Goal: Find specific page/section: Find specific page/section

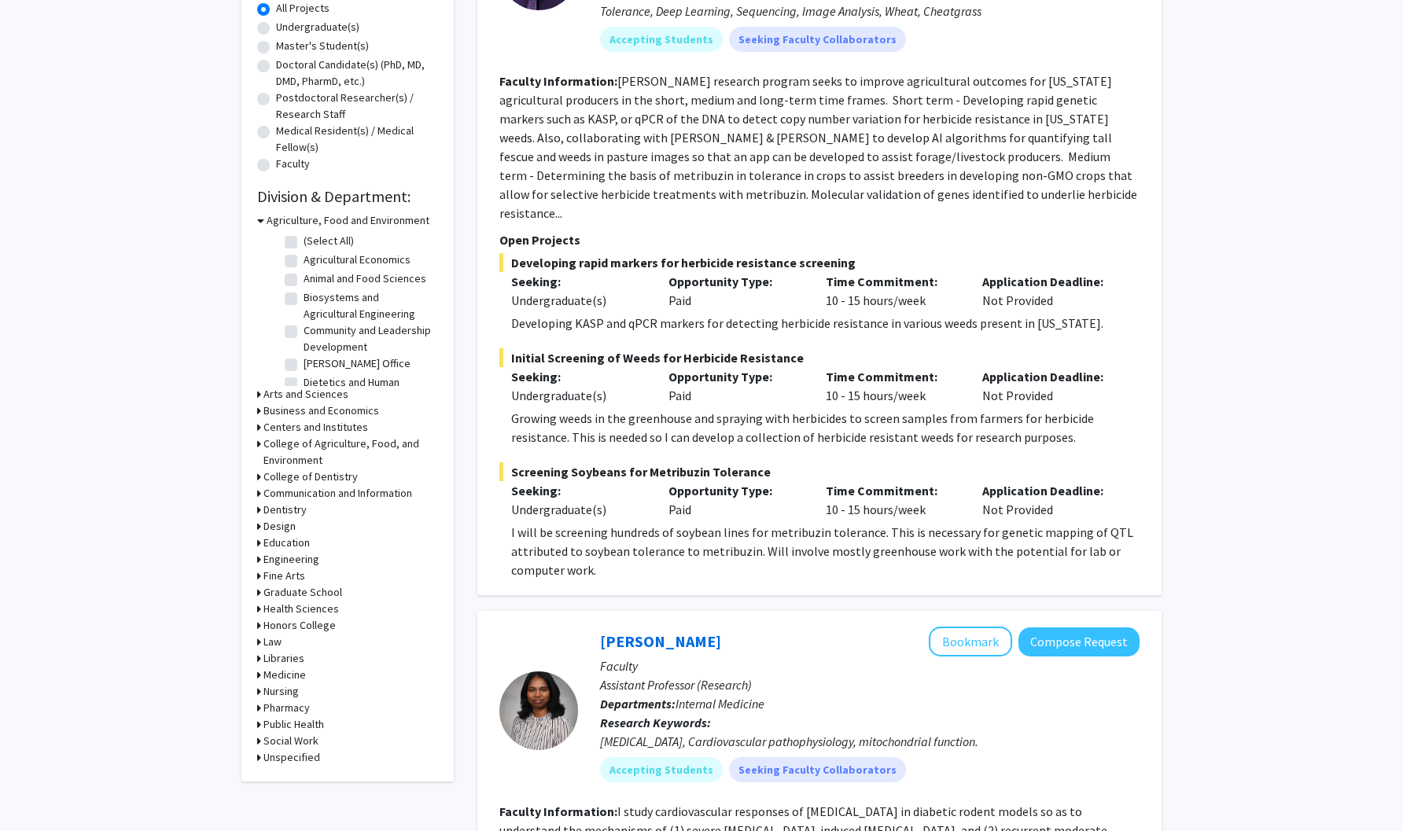
scroll to position [329, 0]
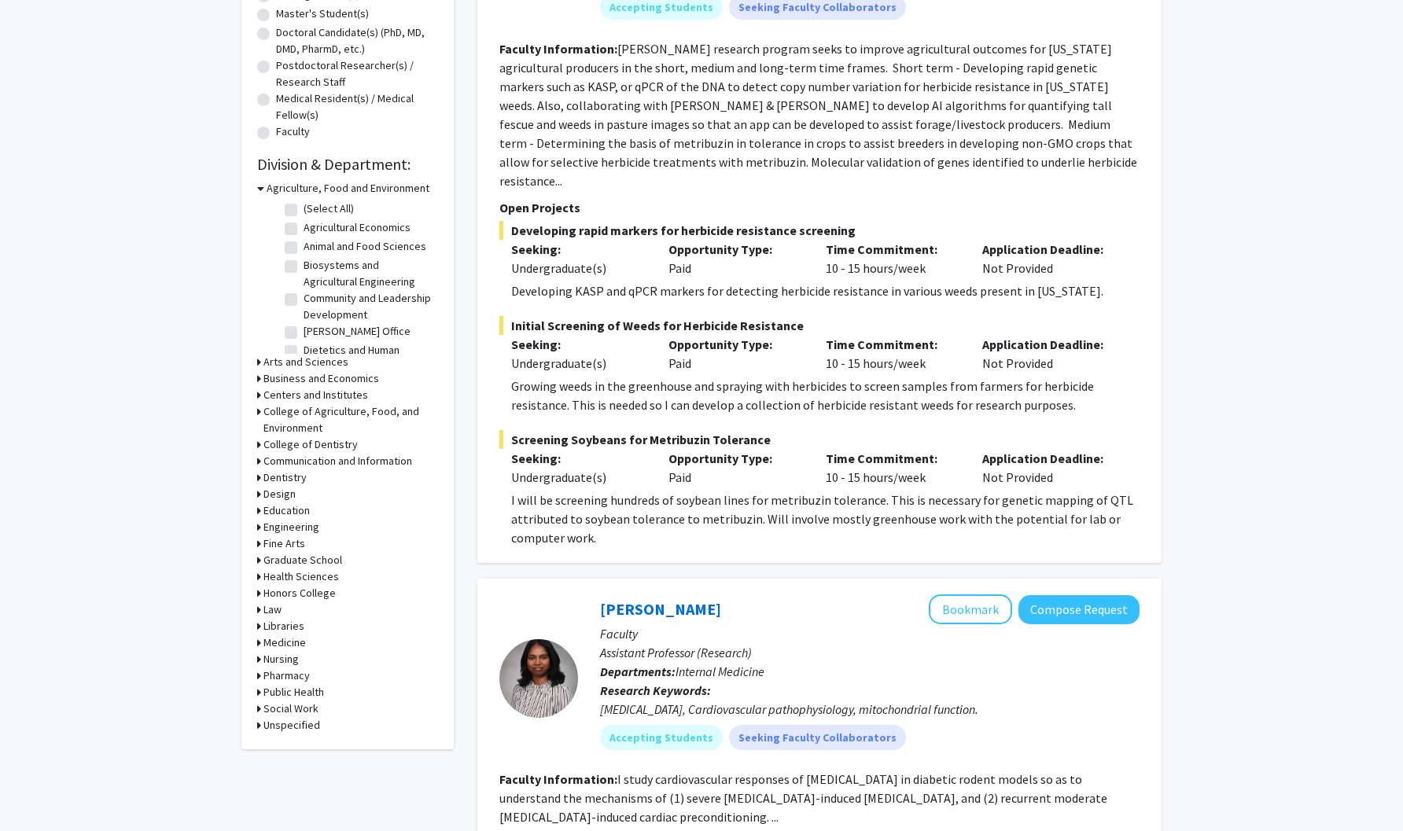
click at [261, 462] on div "Communication and Information" at bounding box center [347, 461] width 181 height 17
click at [272, 467] on h3 "Communication and Information" at bounding box center [337, 461] width 149 height 17
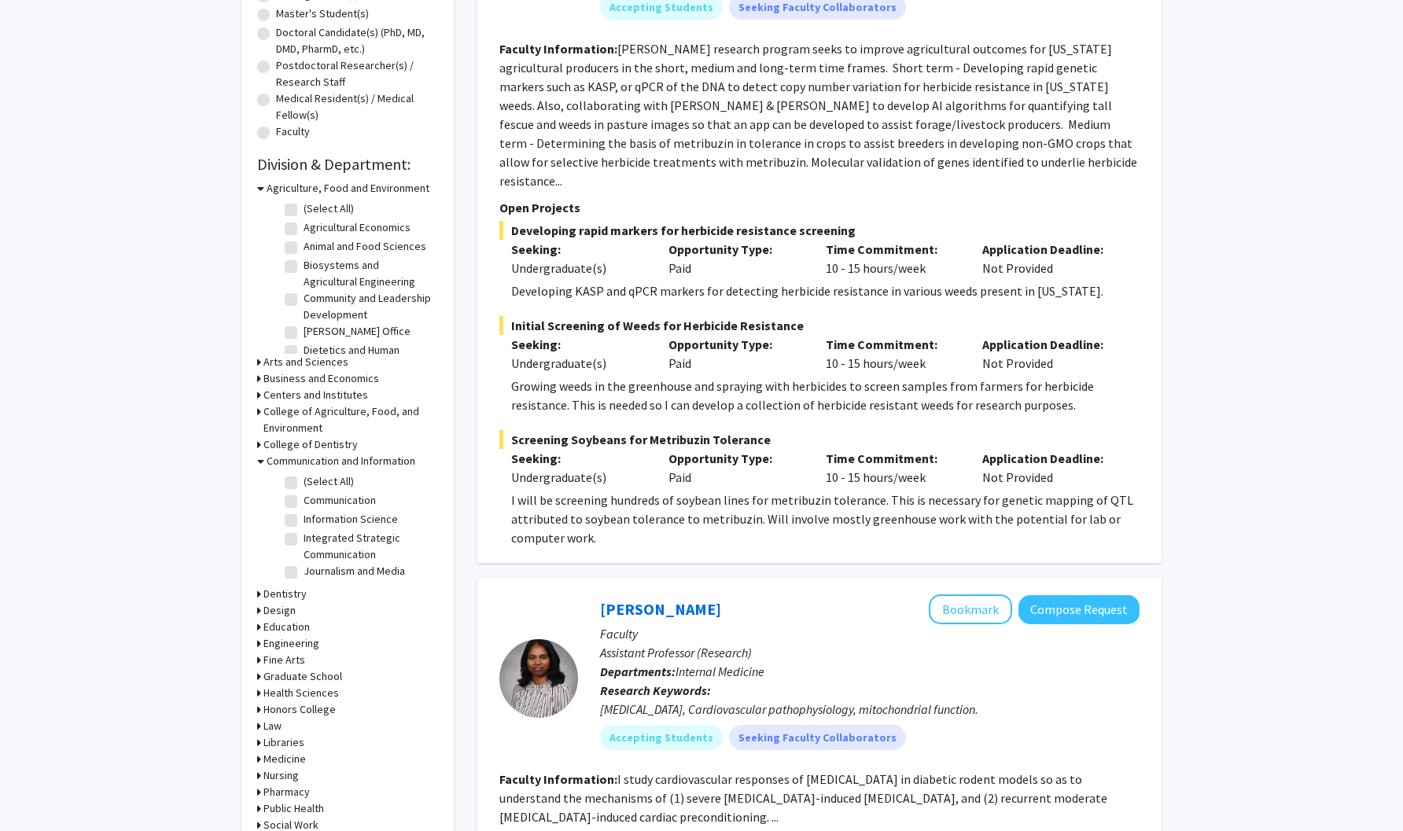
click at [272, 467] on h3 "Communication and Information" at bounding box center [341, 461] width 149 height 17
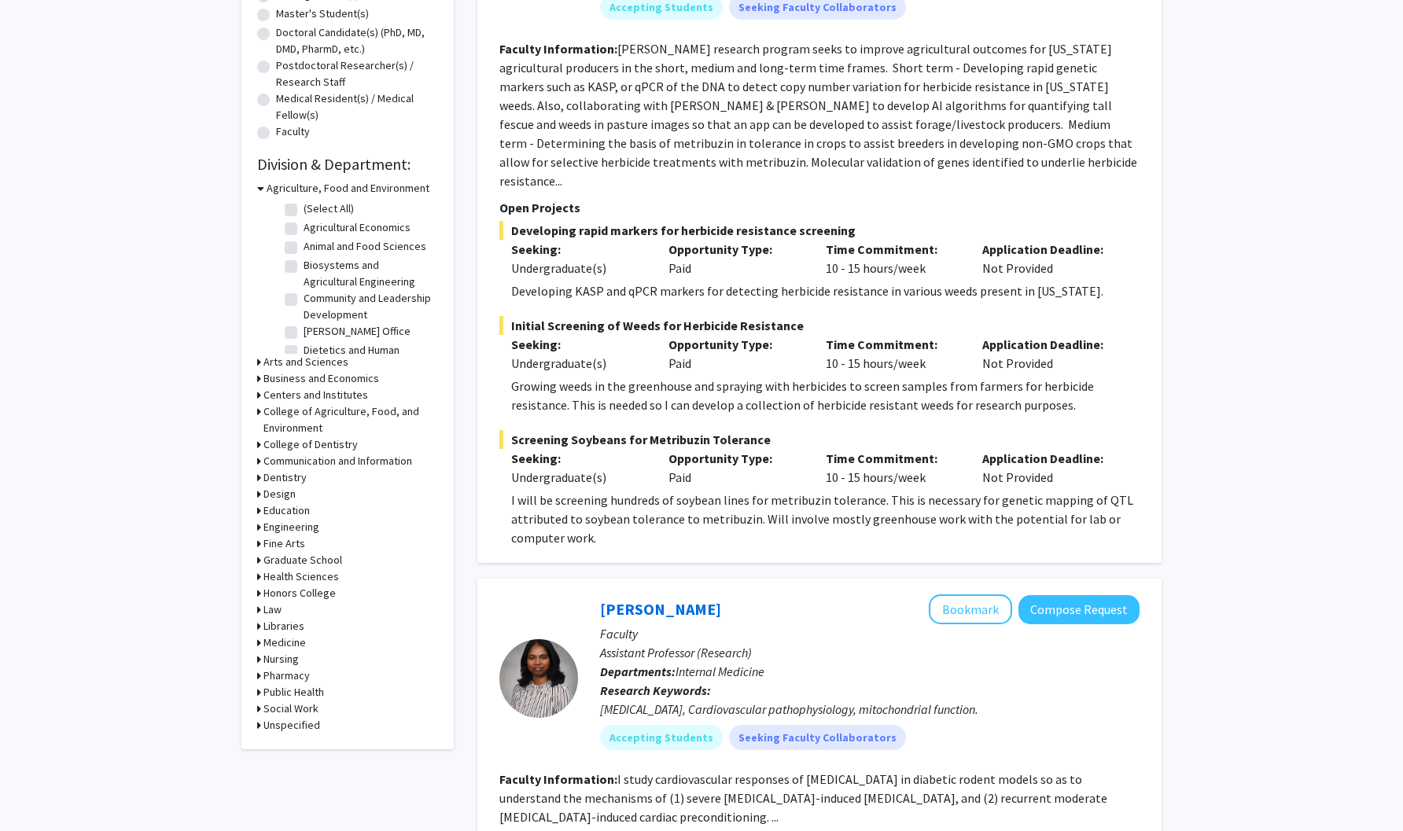
click at [284, 466] on h3 "Communication and Information" at bounding box center [337, 461] width 149 height 17
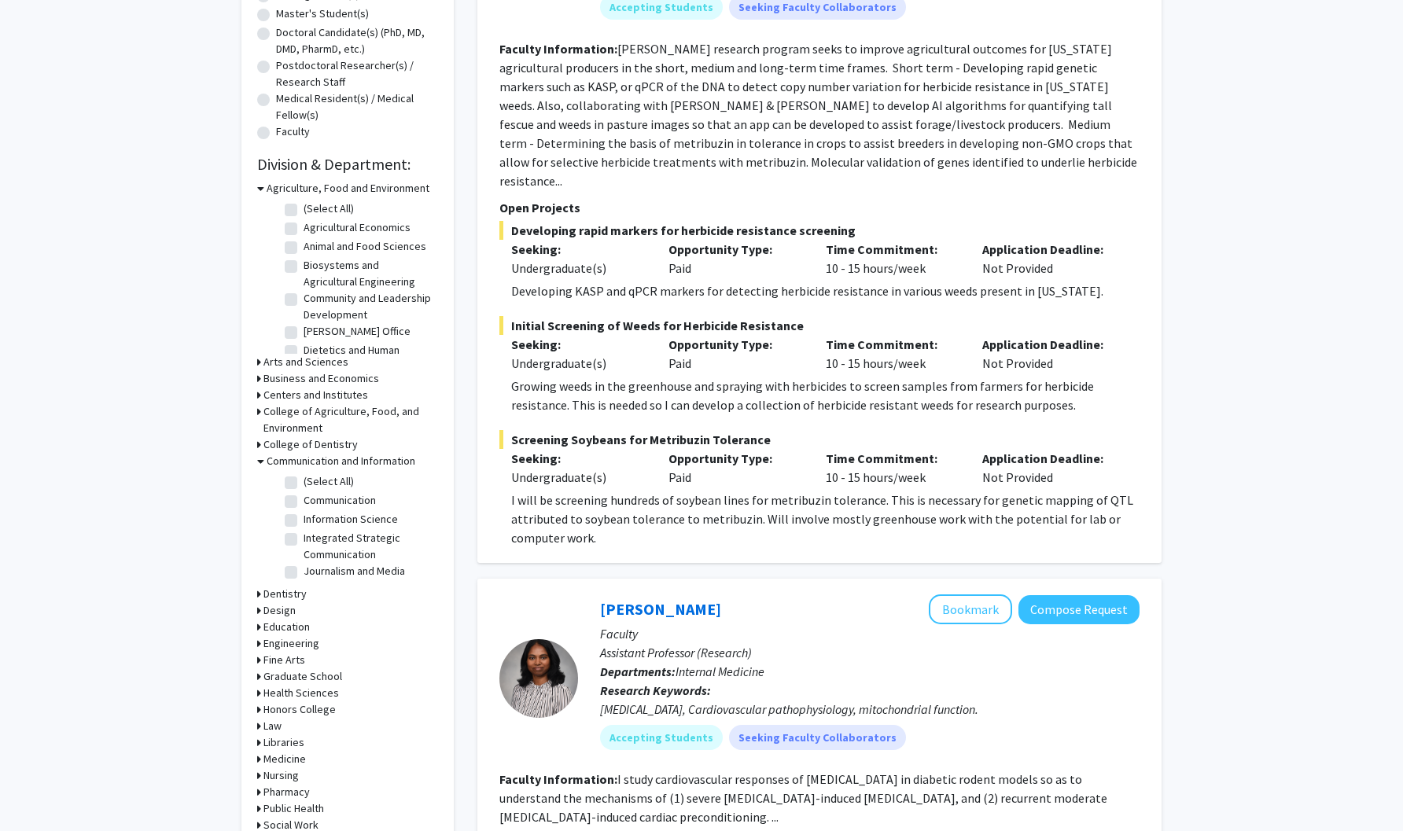
click at [284, 466] on h3 "Communication and Information" at bounding box center [341, 461] width 149 height 17
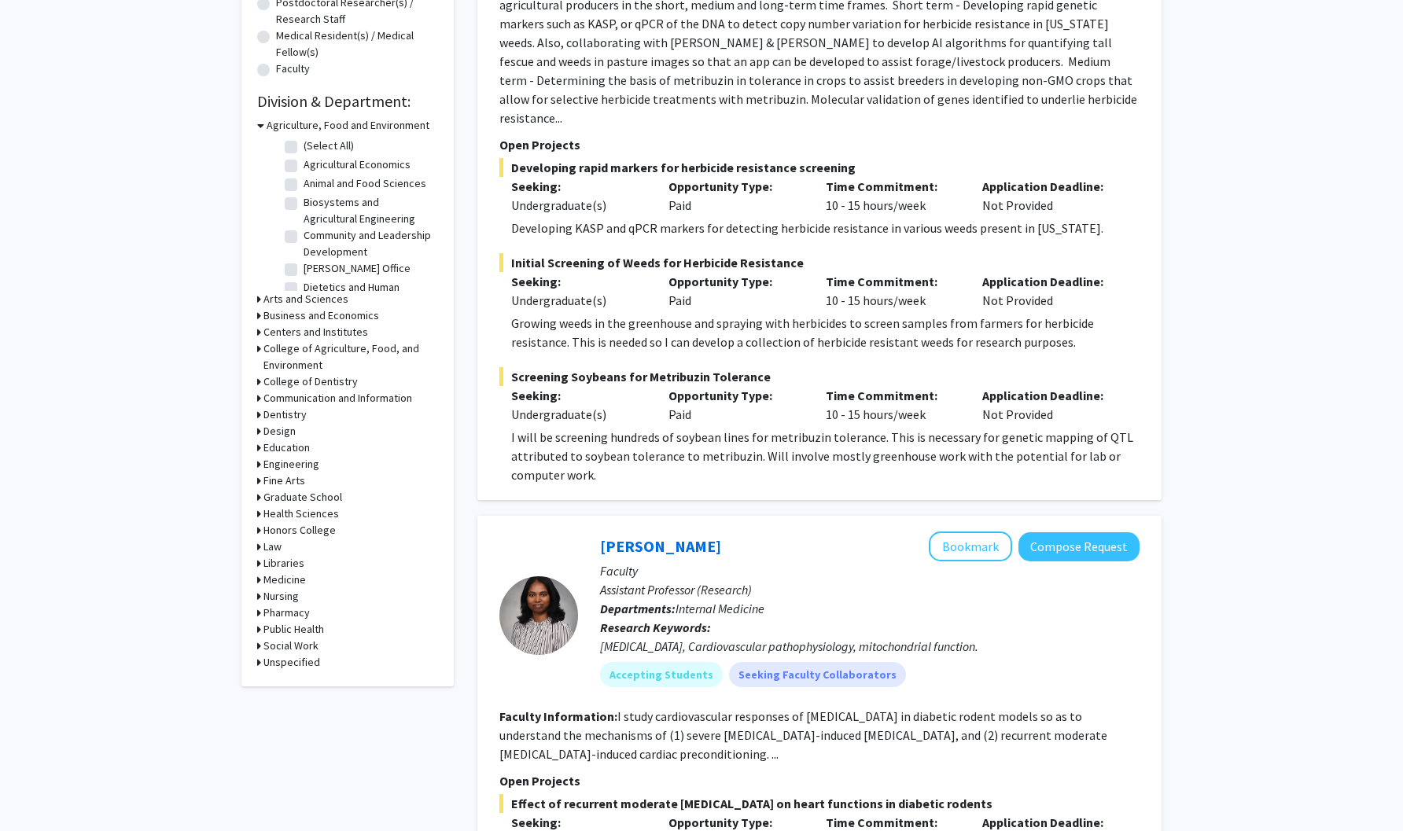
scroll to position [396, 0]
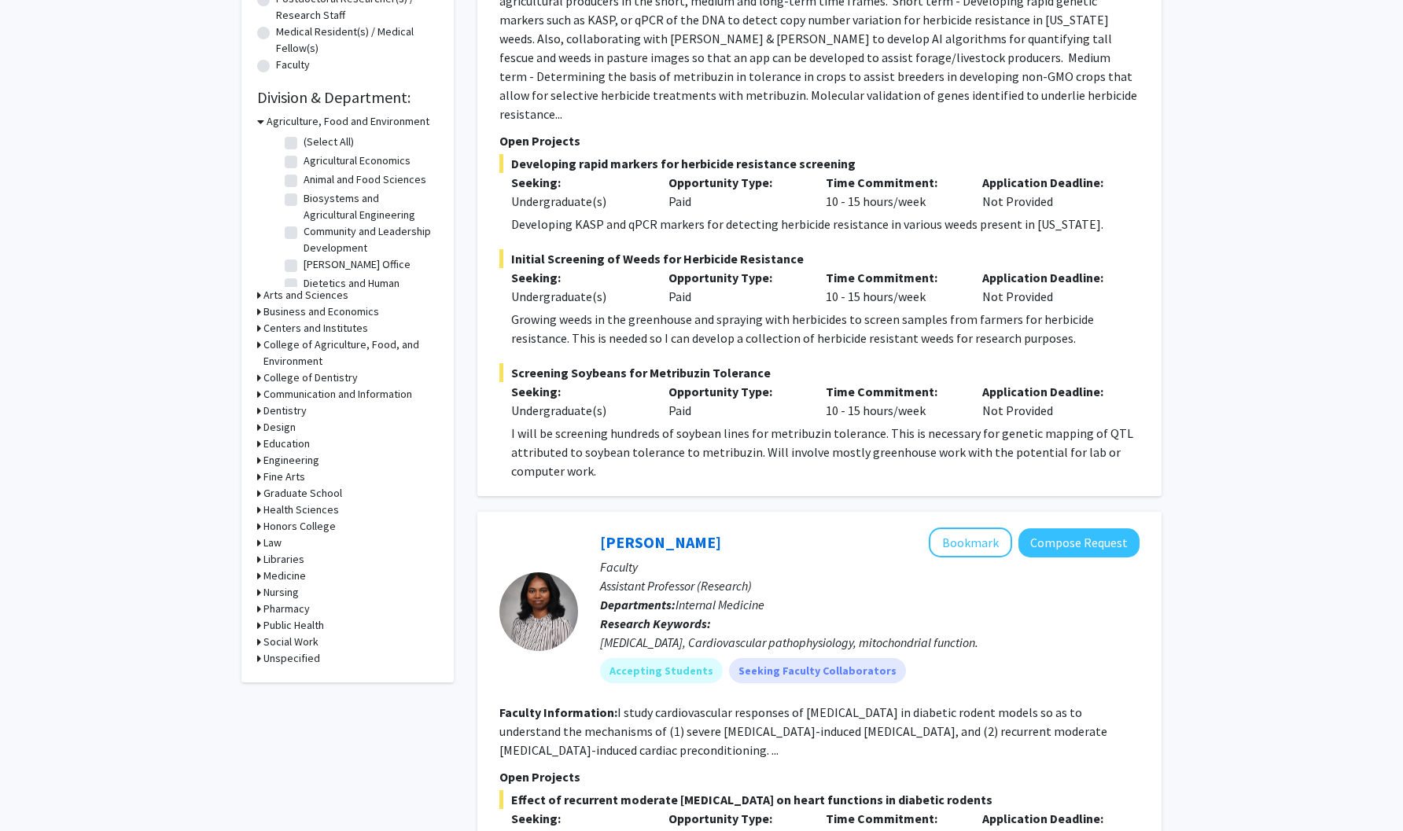
click at [282, 460] on h3 "Engineering" at bounding box center [291, 460] width 56 height 17
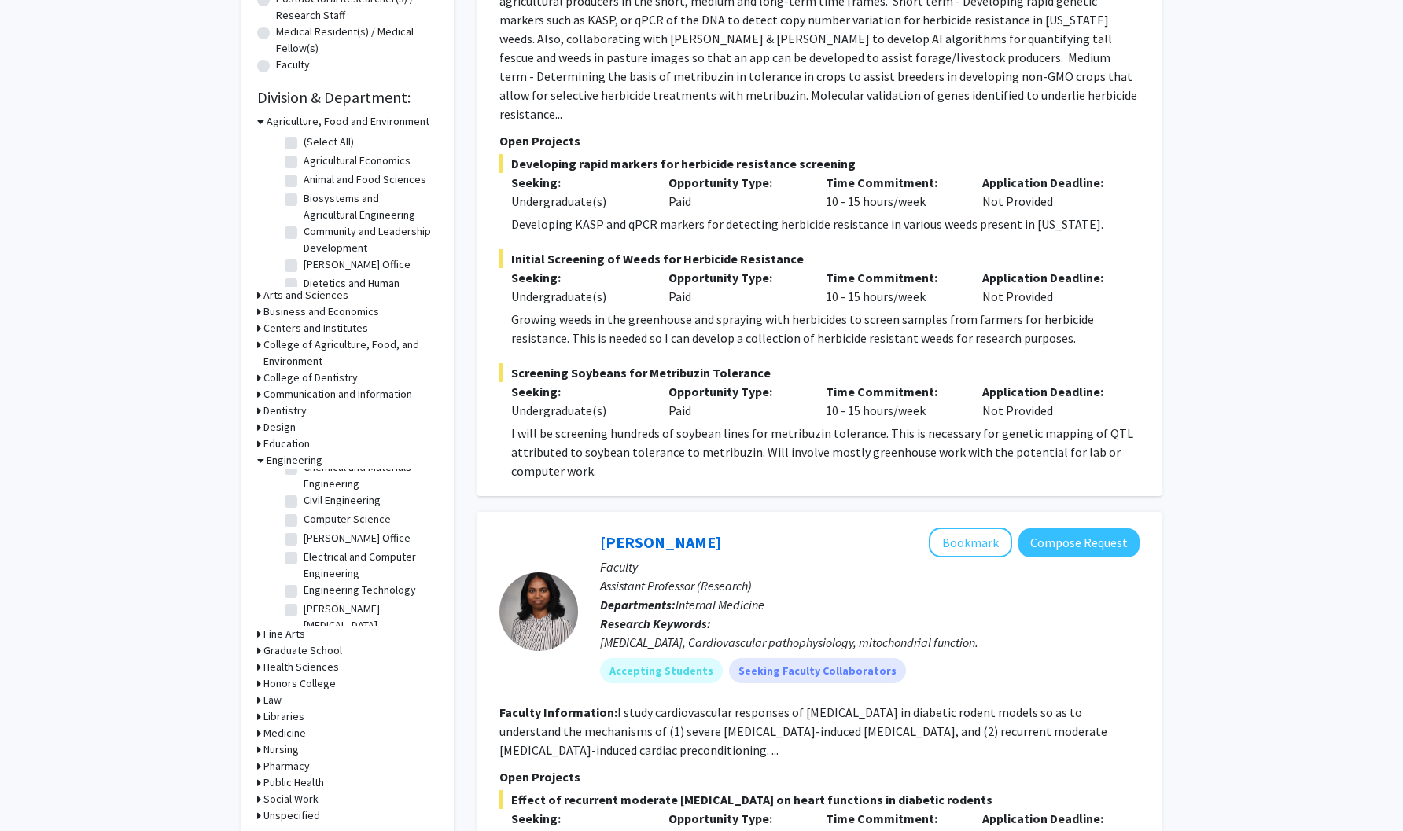
scroll to position [59, 0]
click at [304, 513] on label "Computer Science" at bounding box center [347, 511] width 87 height 17
click at [304, 513] on input "Computer Science" at bounding box center [309, 508] width 10 height 10
checkbox input "true"
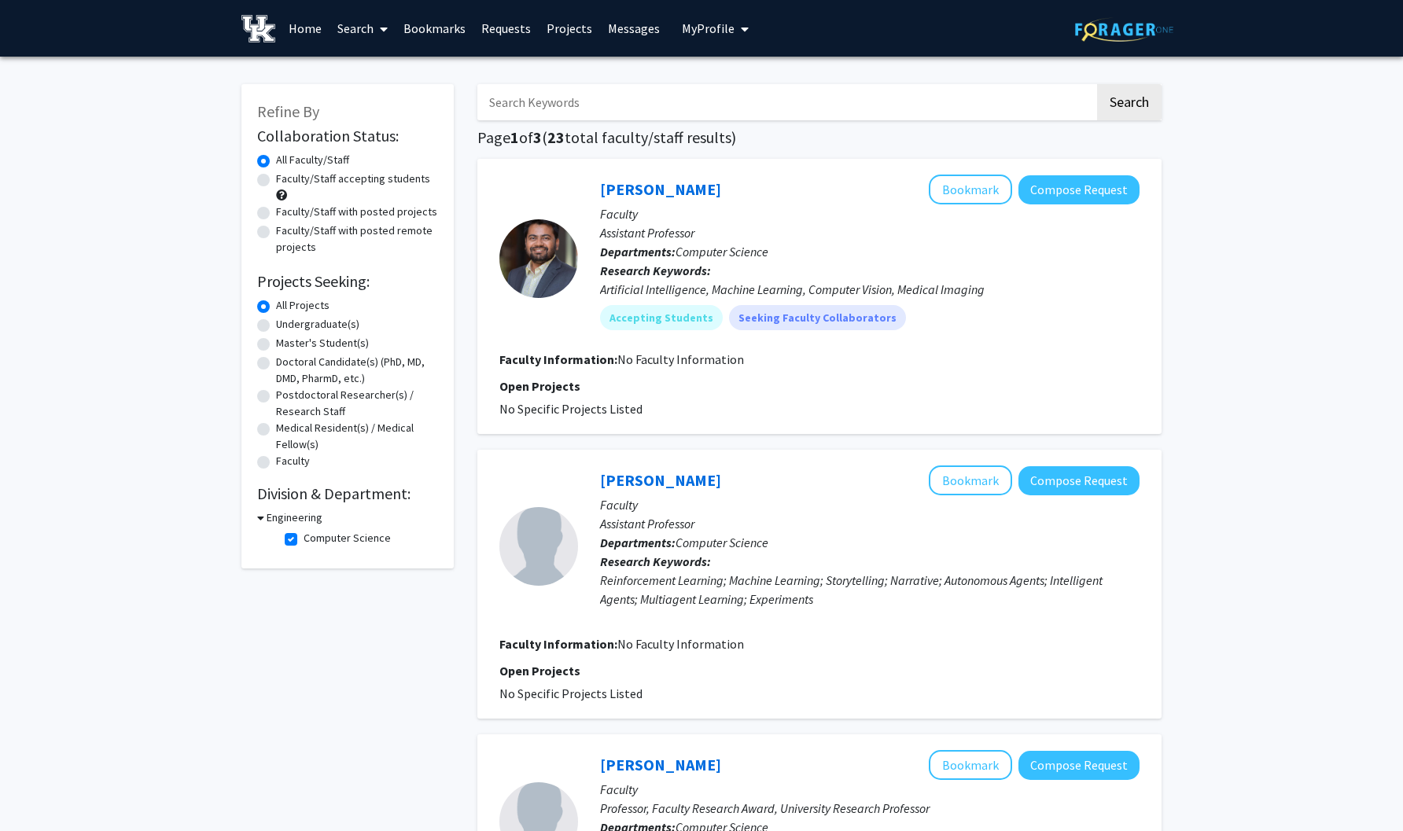
click at [284, 524] on h3 "Engineering" at bounding box center [295, 518] width 56 height 17
click at [284, 524] on h3 "Engineering" at bounding box center [291, 518] width 56 height 17
click at [304, 547] on label "Computer Science" at bounding box center [347, 538] width 87 height 17
click at [304, 540] on input "Computer Science" at bounding box center [309, 535] width 10 height 10
checkbox input "false"
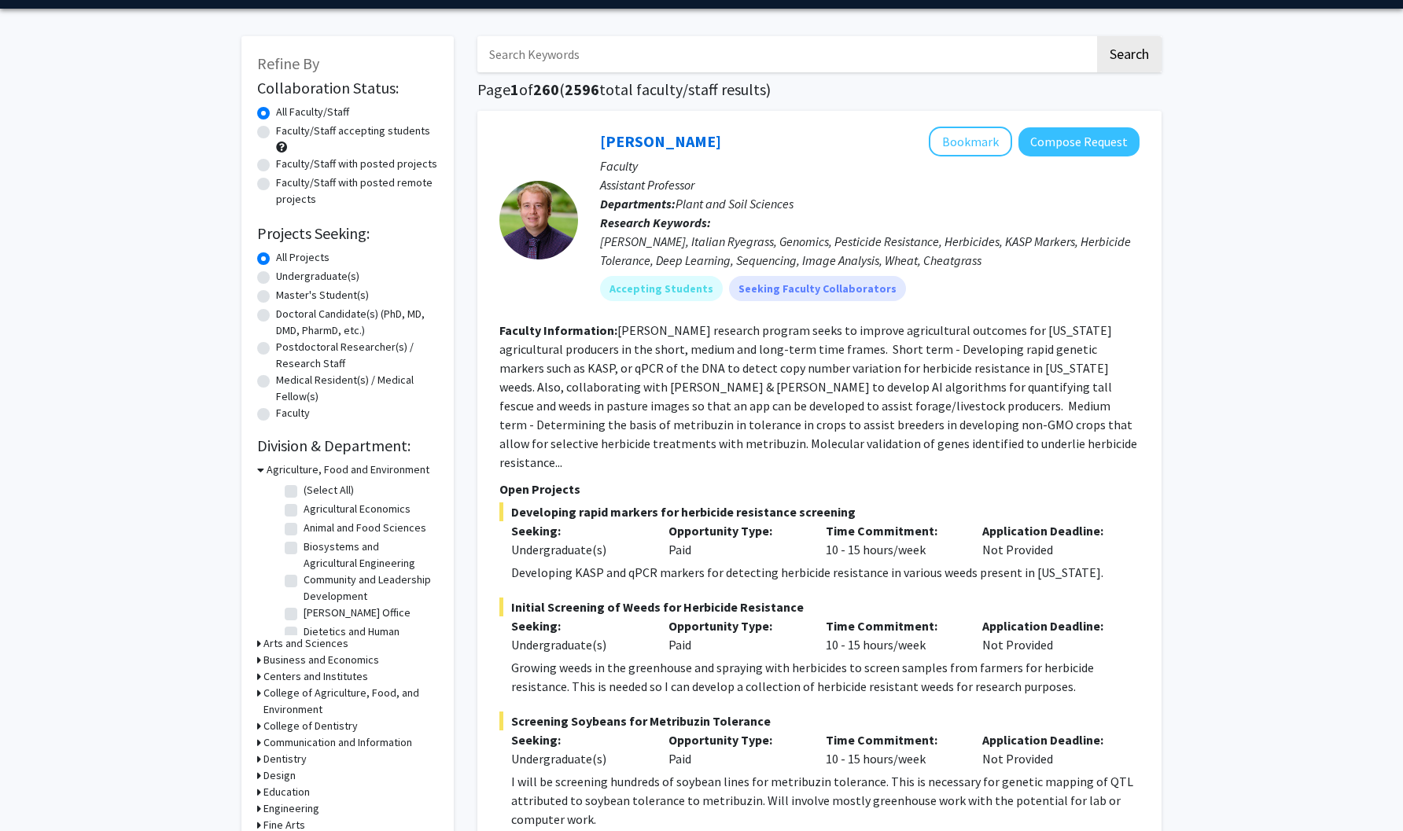
click at [305, 468] on h3 "Agriculture, Food and Environment" at bounding box center [348, 470] width 163 height 17
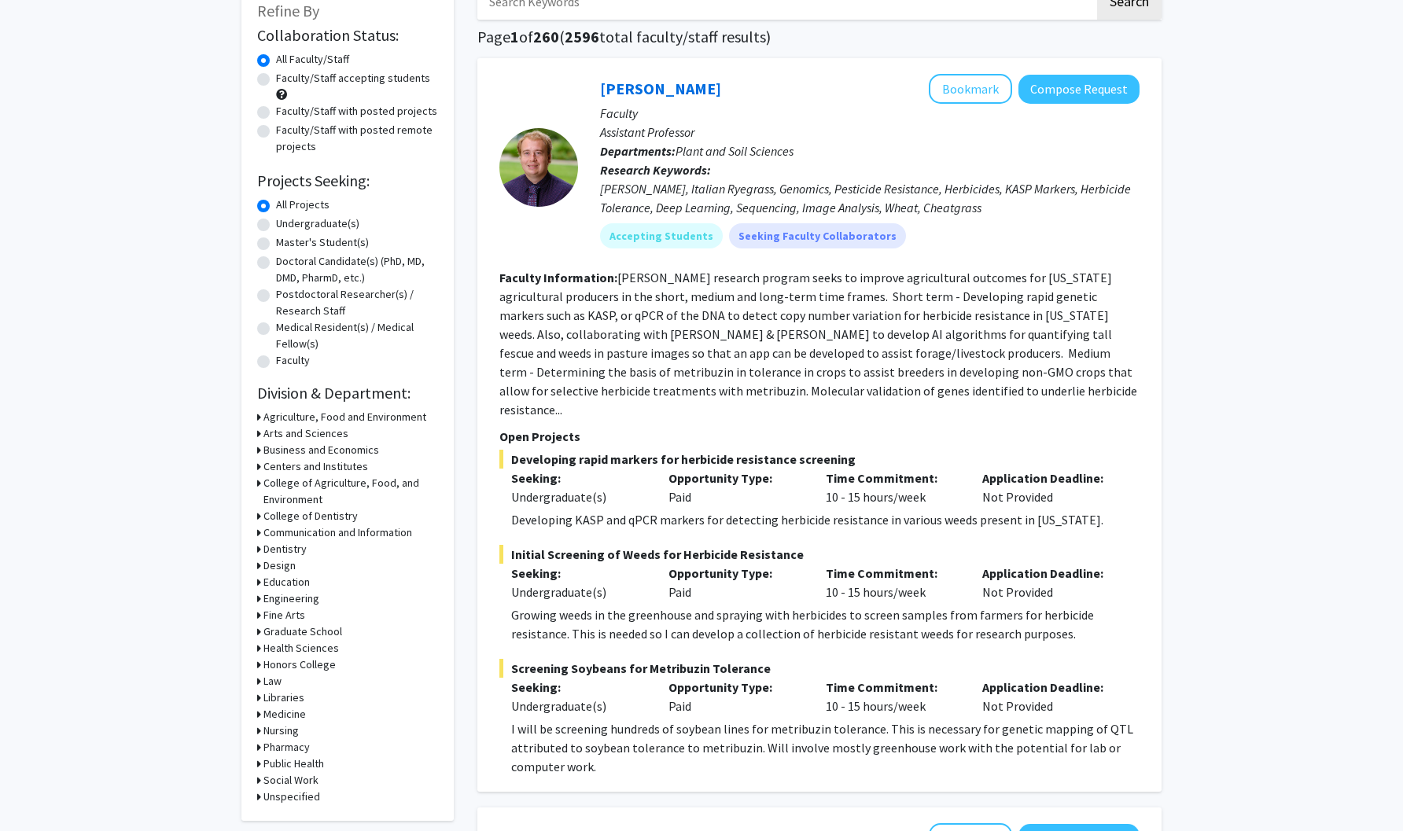
scroll to position [104, 0]
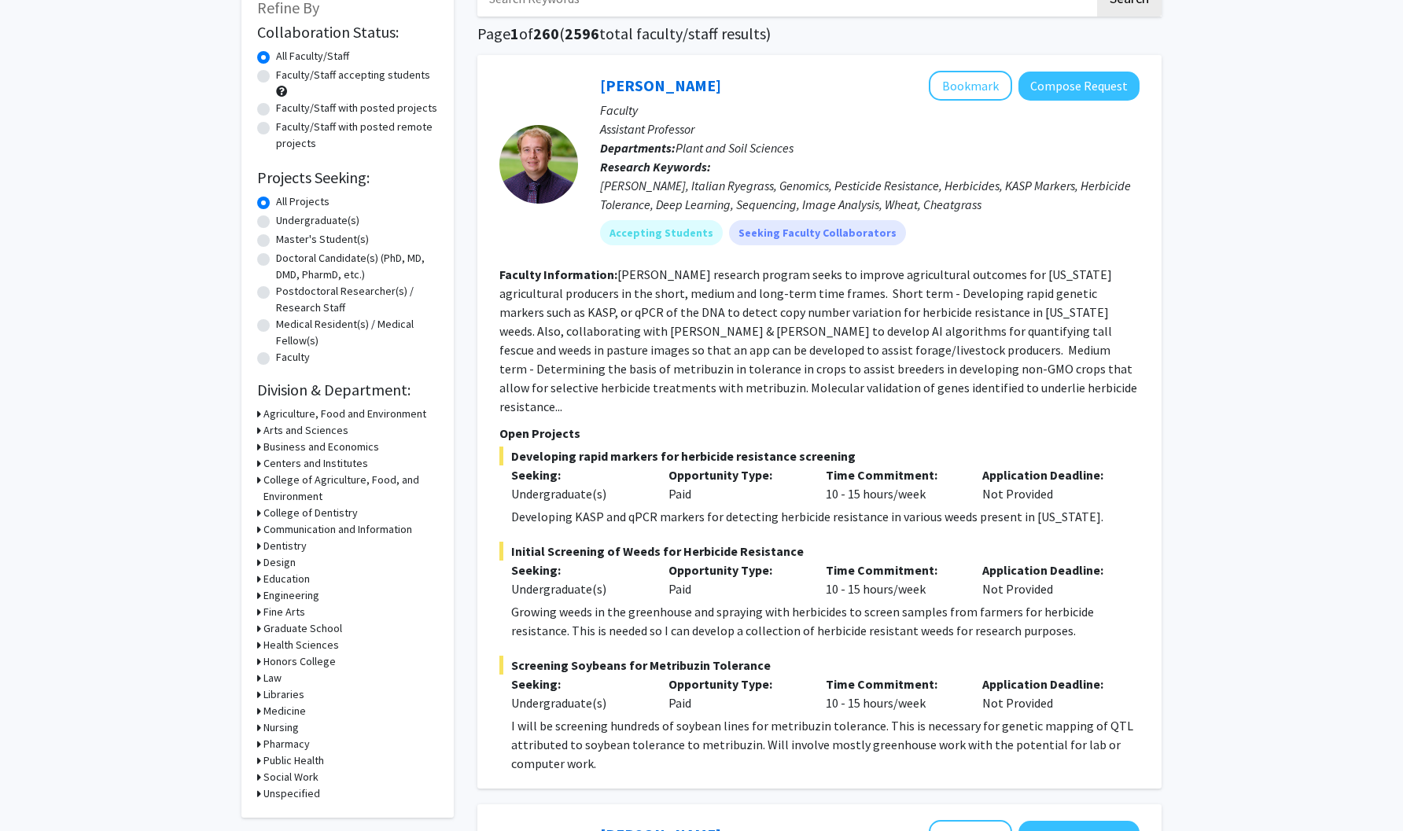
click at [299, 594] on h3 "Engineering" at bounding box center [291, 595] width 56 height 17
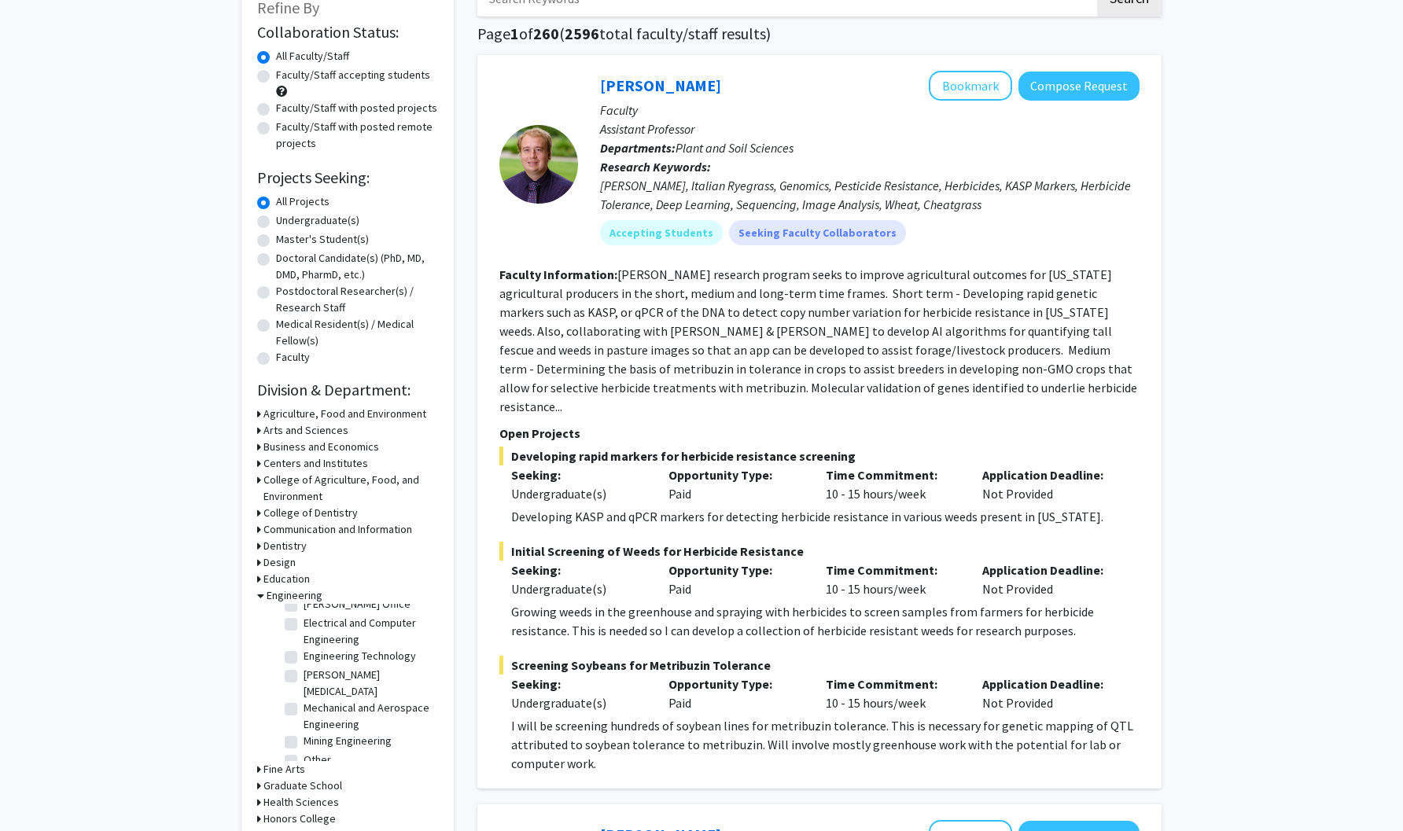
scroll to position [120, 0]
click at [304, 626] on label "Electrical and Computer Engineering" at bounding box center [369, 632] width 131 height 33
click at [304, 626] on input "Electrical and Computer Engineering" at bounding box center [309, 621] width 10 height 10
checkbox input "true"
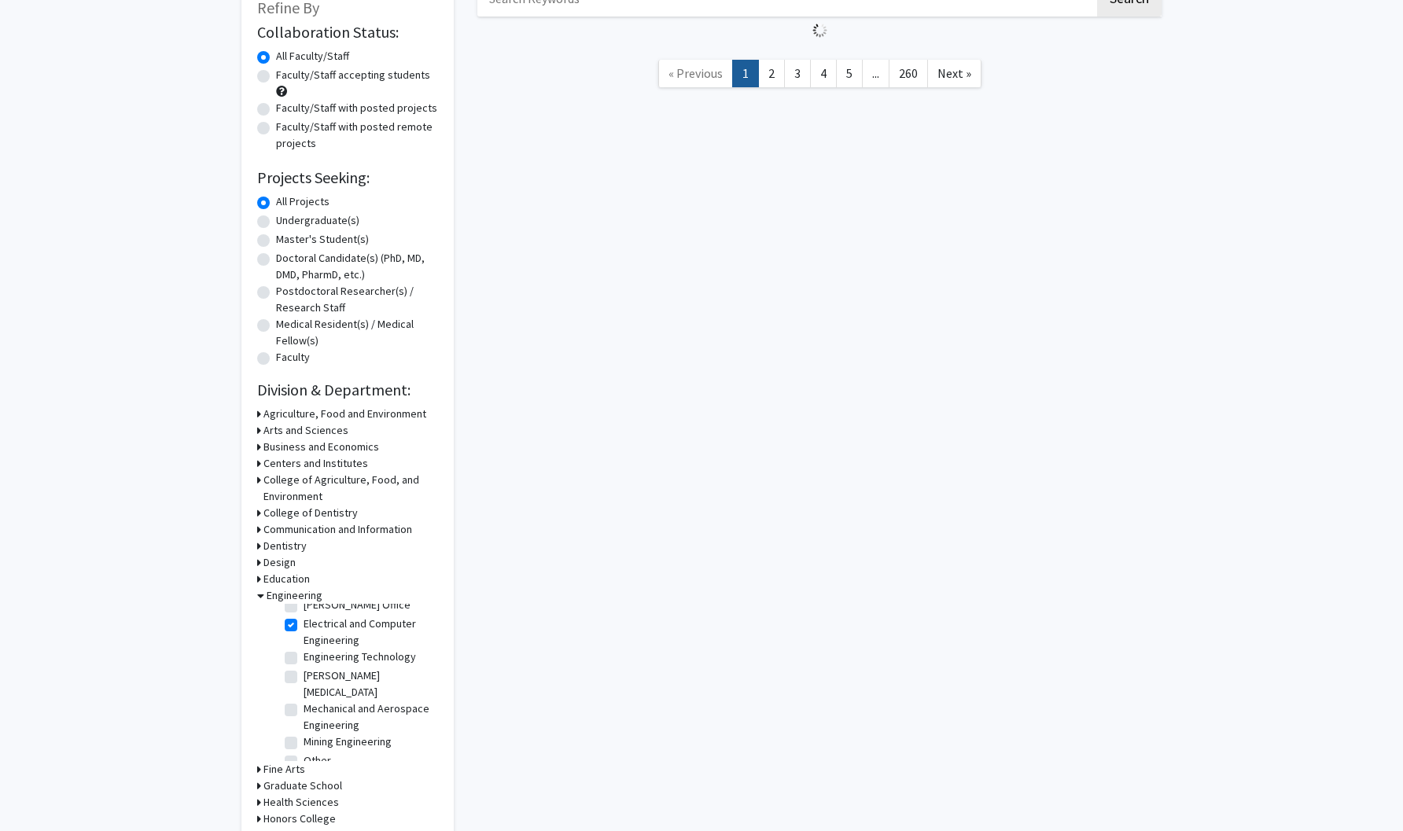
checkbox input "true"
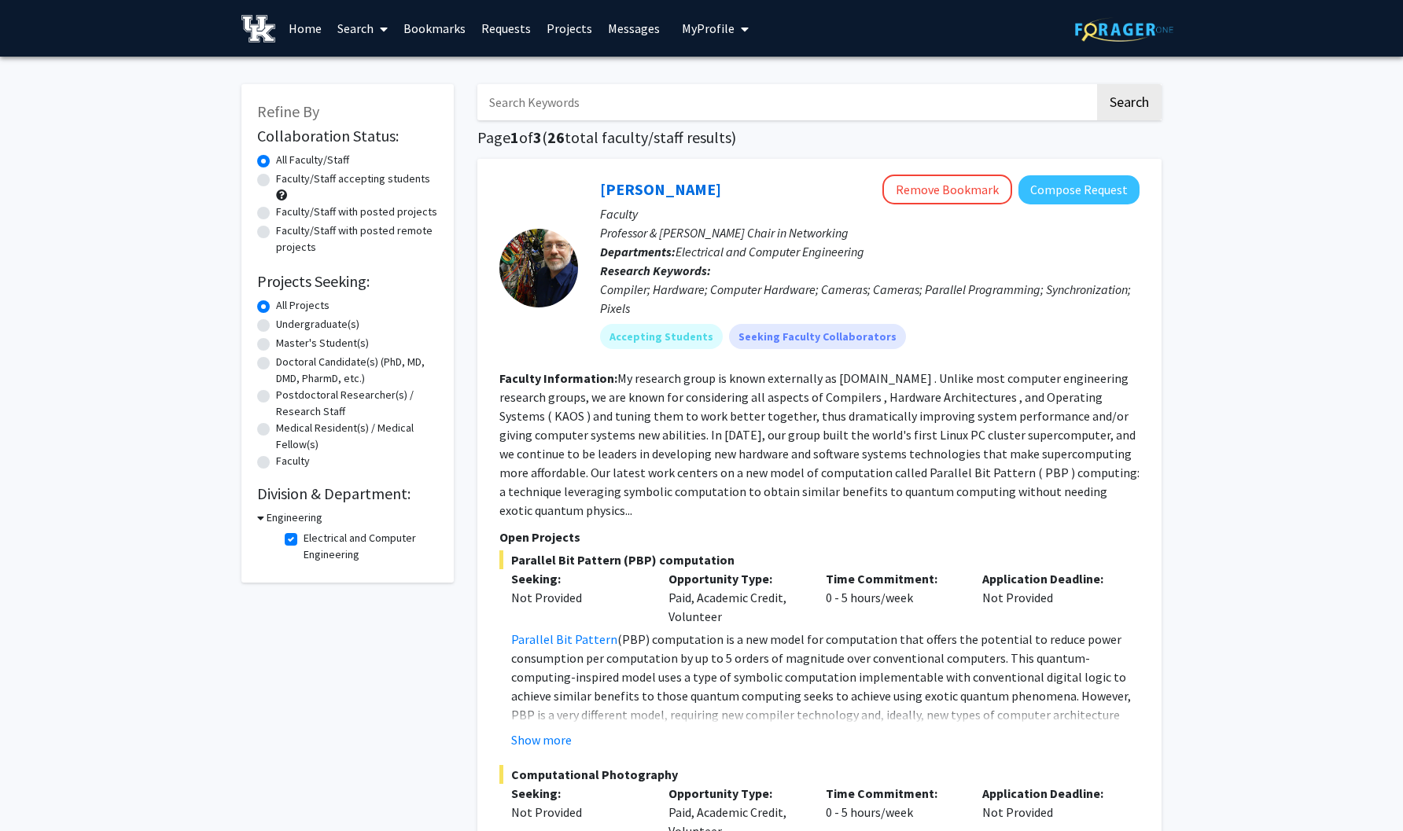
click at [304, 544] on label "Electrical and Computer Engineering" at bounding box center [369, 546] width 131 height 33
click at [304, 540] on input "Electrical and Computer Engineering" at bounding box center [309, 535] width 10 height 10
checkbox input "false"
